Goal: Information Seeking & Learning: Find specific fact

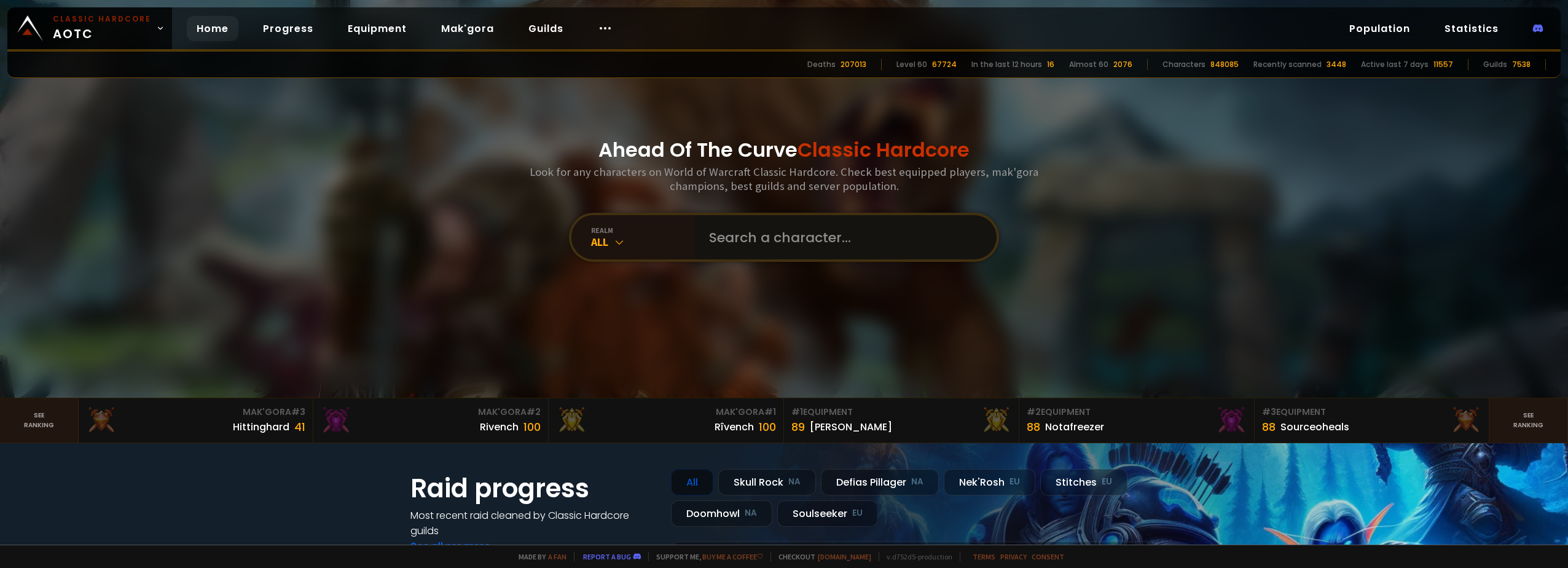
click at [740, 239] on input "text" at bounding box center [841, 237] width 280 height 44
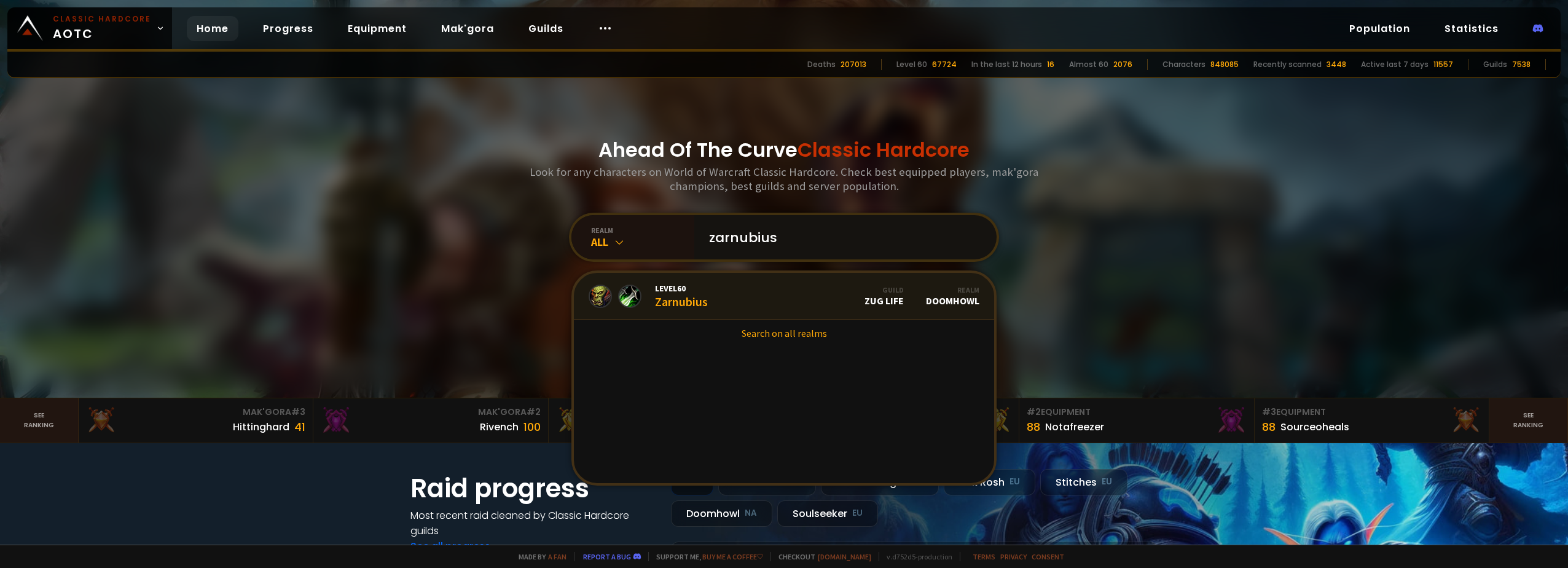
type input "zarnubius"
click at [663, 294] on div "Level 60 Zarnubius" at bounding box center [681, 296] width 53 height 27
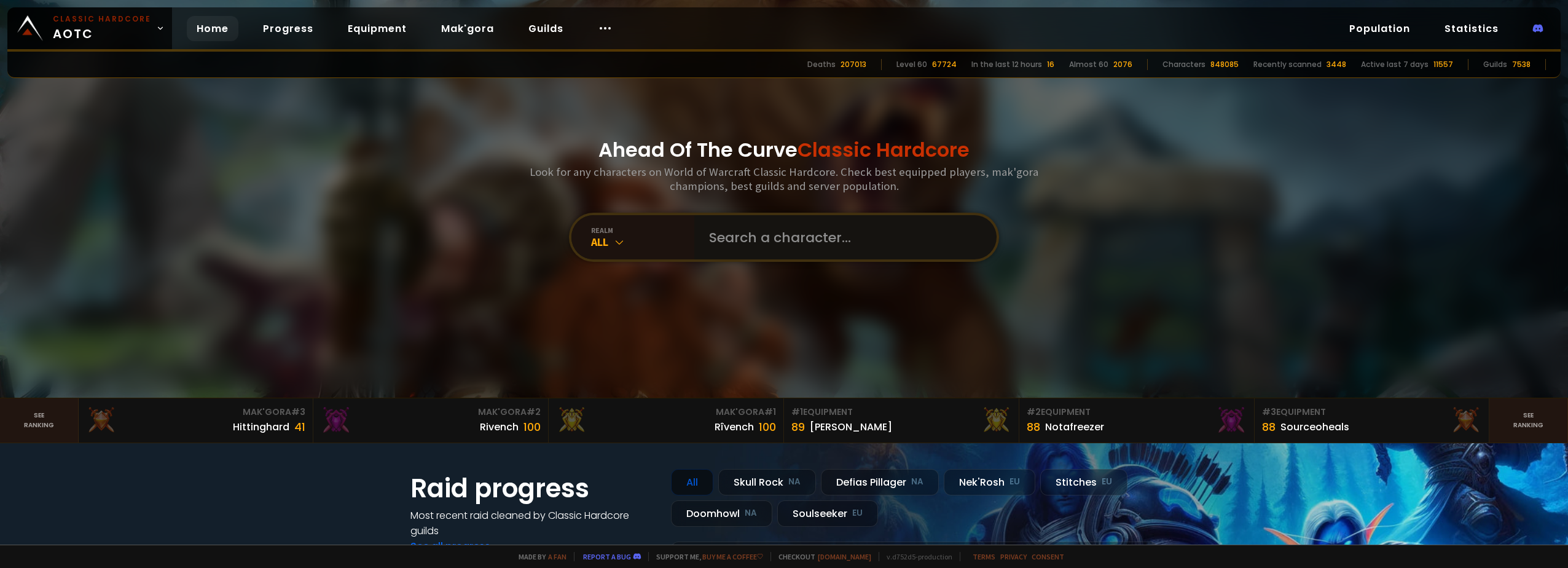
click at [719, 233] on input "text" at bounding box center [841, 237] width 280 height 44
type input "rhay"
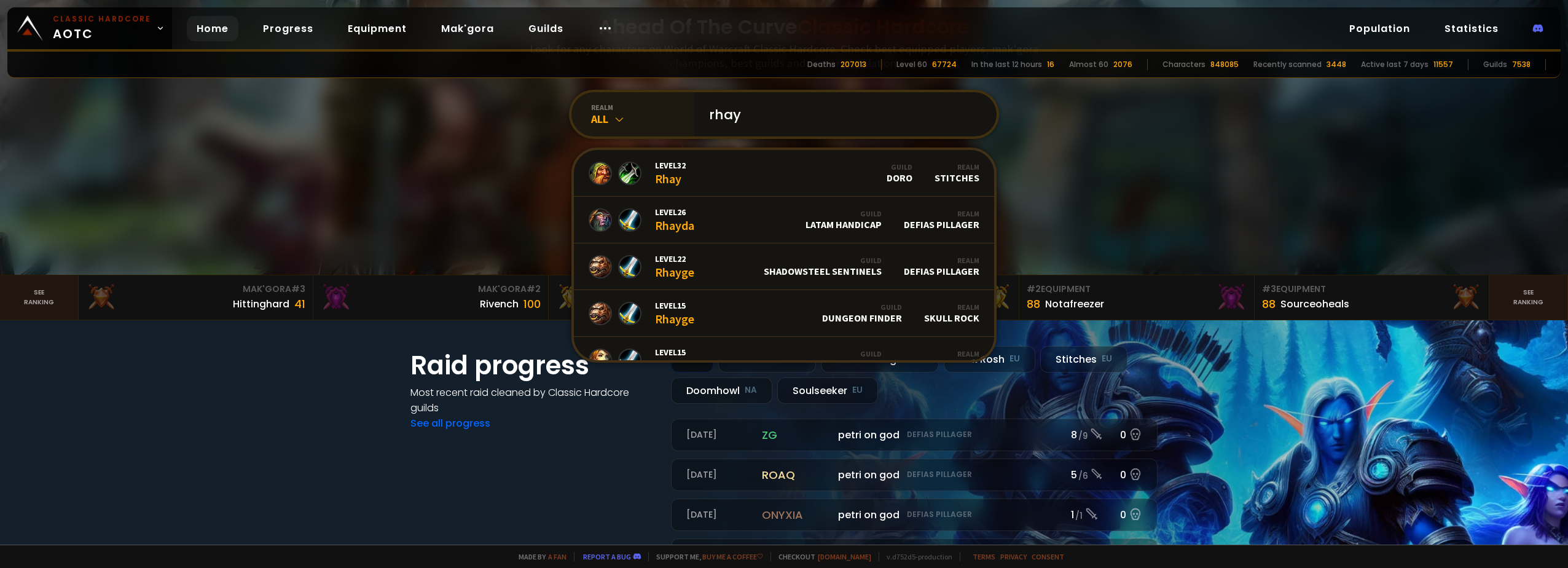
drag, startPoint x: 730, startPoint y: 118, endPoint x: 680, endPoint y: 122, distance: 50.2
click at [680, 122] on div "realm All rhay Level 32 Rhay Guild Doro Realm Stitches Level 26 Rhayda Guild LA…" at bounding box center [784, 114] width 430 height 49
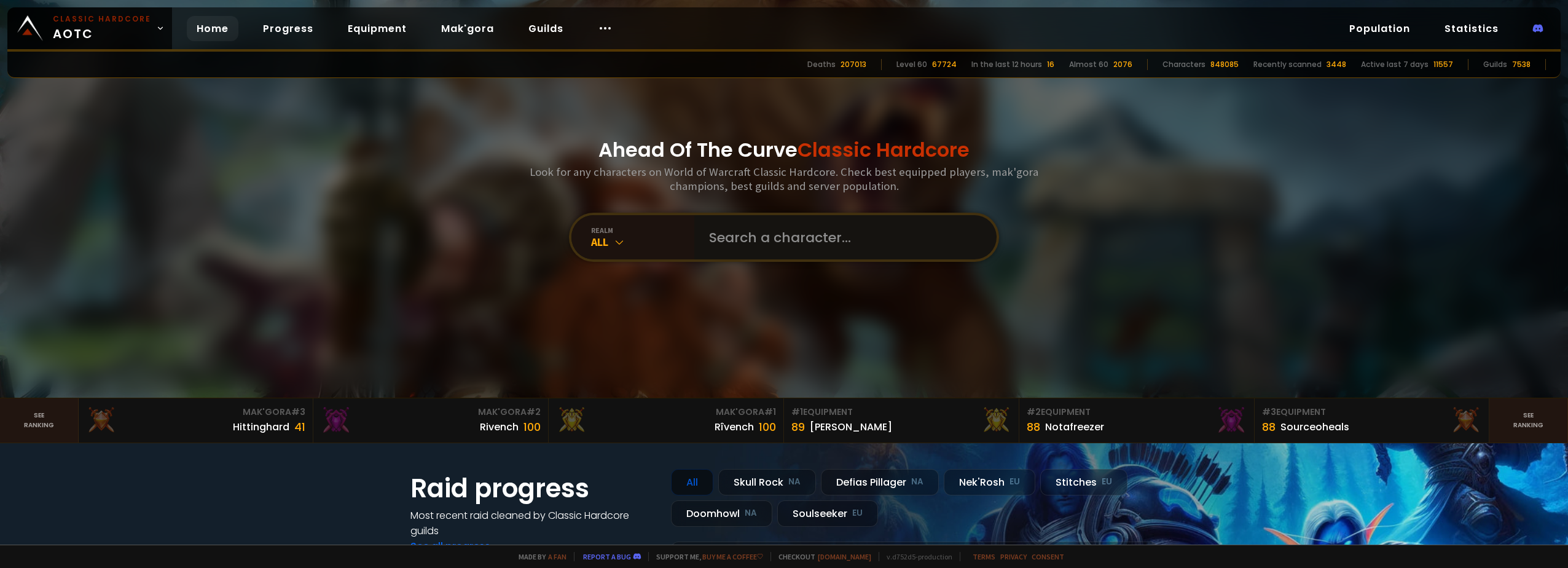
click at [747, 234] on input "text" at bounding box center [841, 237] width 280 height 44
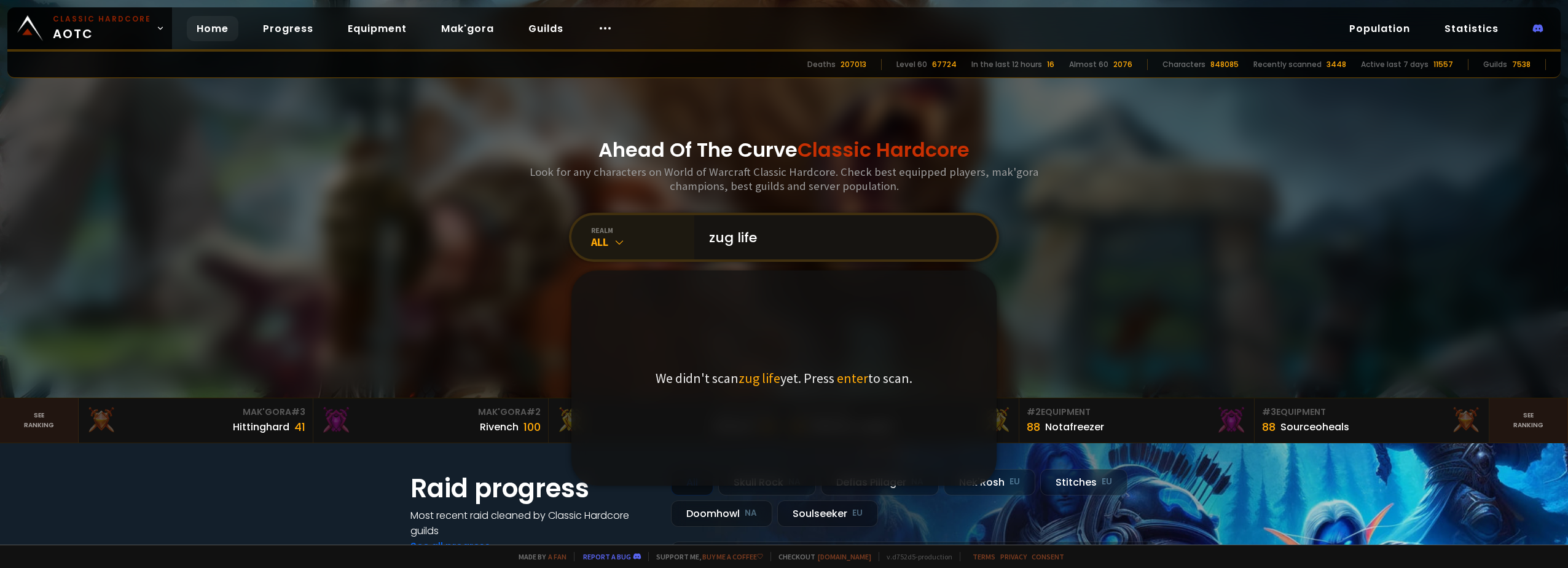
drag, startPoint x: 766, startPoint y: 238, endPoint x: 676, endPoint y: 238, distance: 90.0
click at [676, 238] on div "realm All zug life We didn't scan zug life yet. Press enter to scan." at bounding box center [784, 237] width 430 height 49
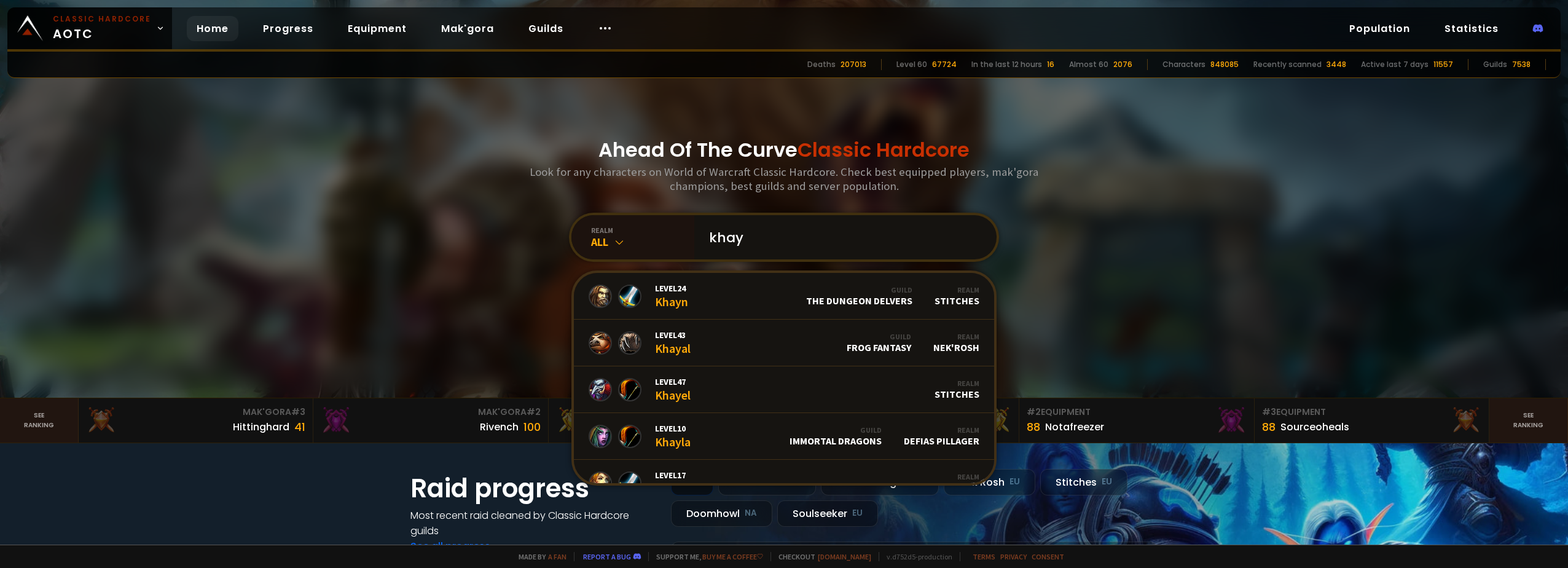
drag, startPoint x: 749, startPoint y: 236, endPoint x: 652, endPoint y: 242, distance: 97.2
click at [680, 239] on div "realm All khay Level 24 Khayn Guild The Dungeon Delvers Realm Stitches Level 43…" at bounding box center [784, 237] width 430 height 49
type input "khay"
click at [619, 242] on icon at bounding box center [619, 242] width 13 height 13
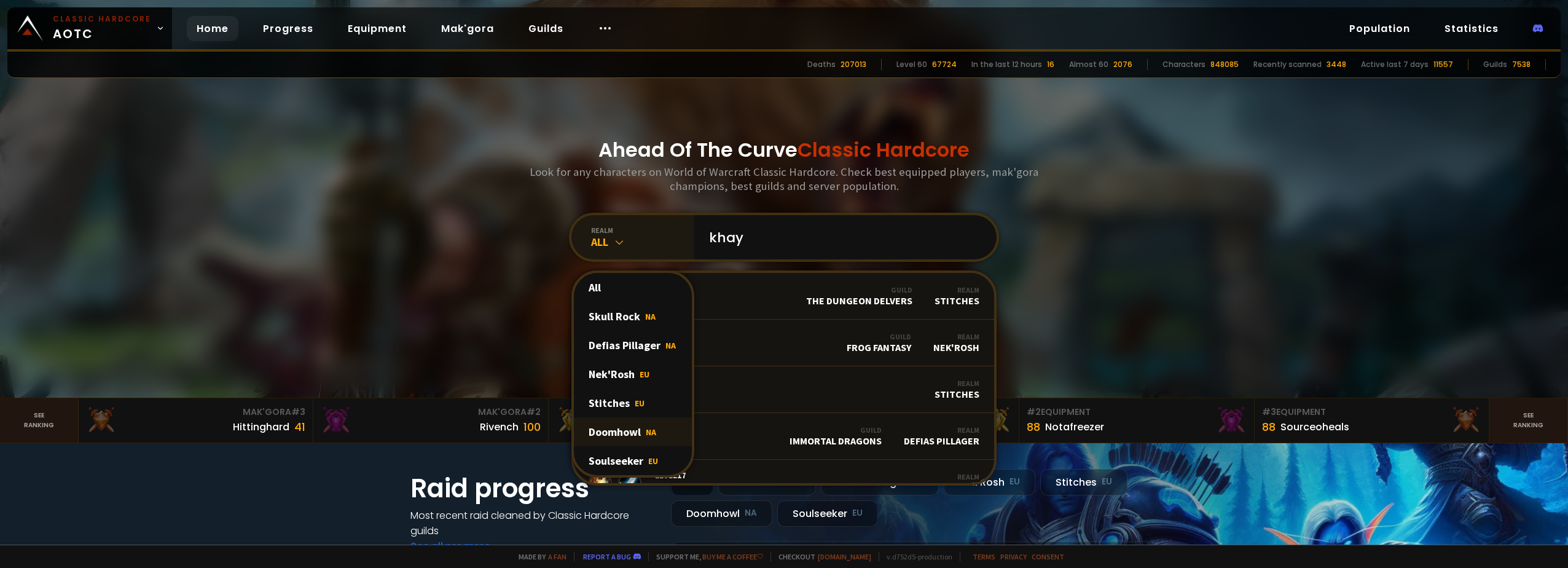
click at [623, 431] on div "Doomhowl NA" at bounding box center [633, 432] width 118 height 29
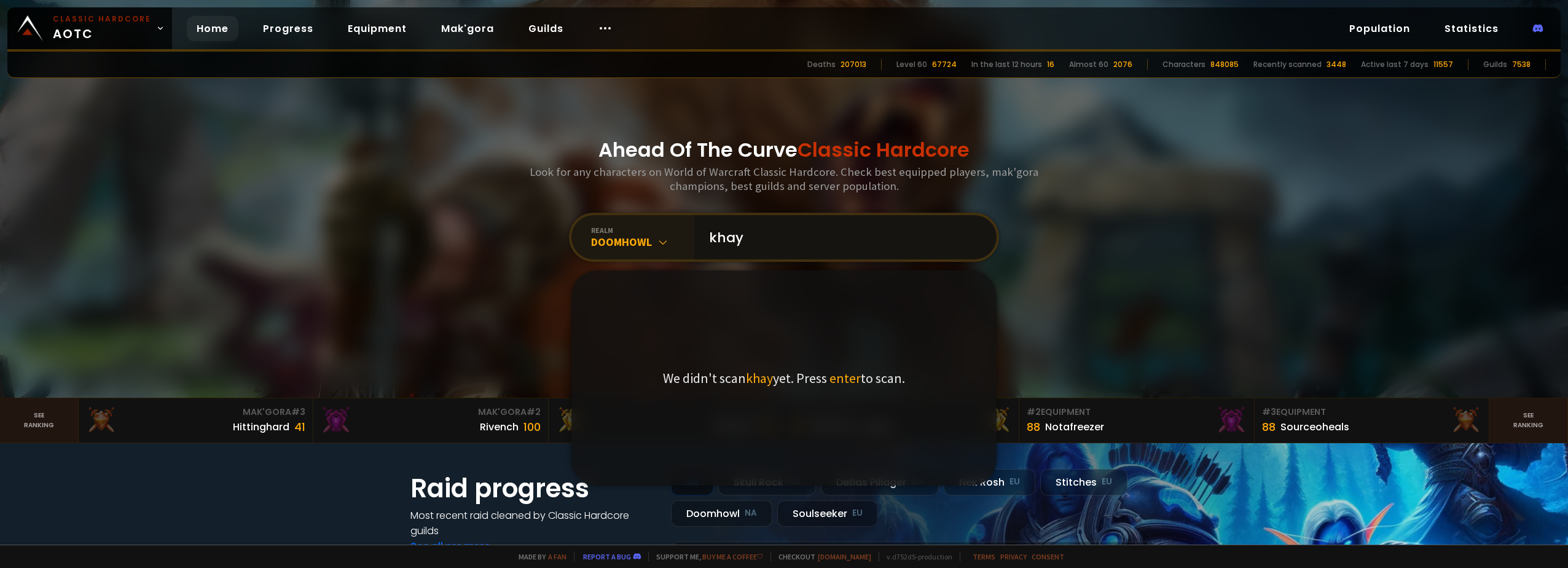
drag, startPoint x: 746, startPoint y: 238, endPoint x: 685, endPoint y: 232, distance: 61.3
click at [686, 233] on div "realm Doomhowl khay We didn't scan khay yet. Press enter to scan." at bounding box center [784, 237] width 430 height 49
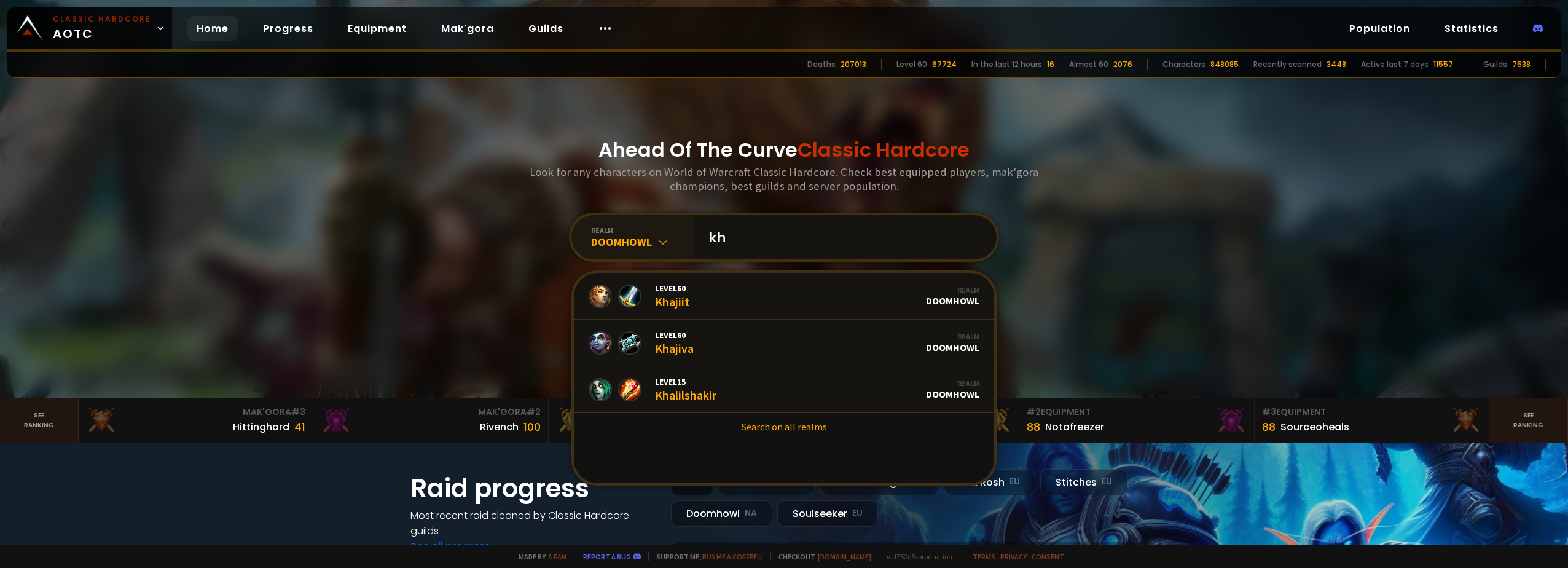
type input "k"
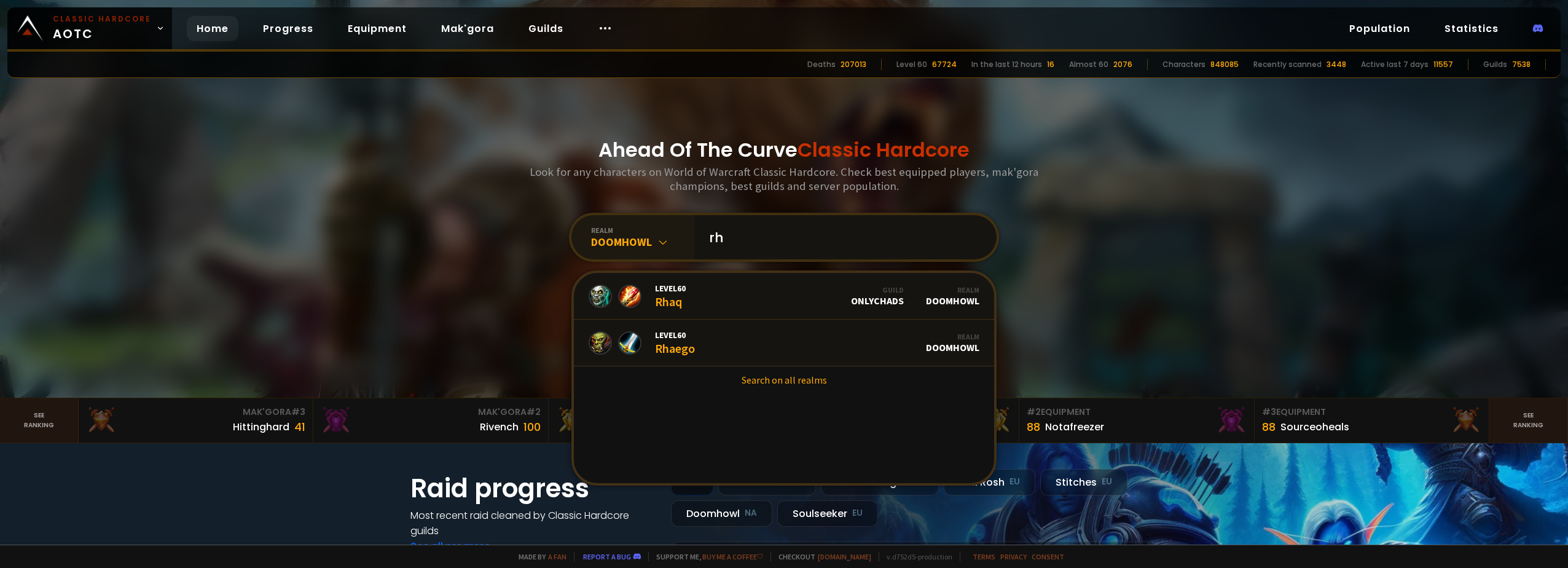
type input "r"
type input "khon"
click at [716, 296] on link "Level 60 Khonyn Guild Zug Life Realm Doomhowl" at bounding box center [784, 296] width 420 height 47
